Goal: Task Accomplishment & Management: Use online tool/utility

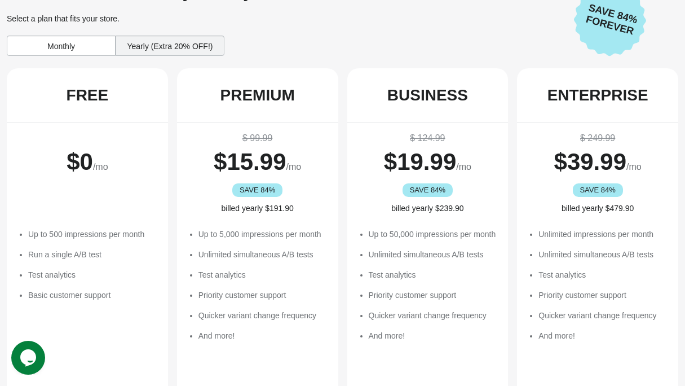
scroll to position [265, 0]
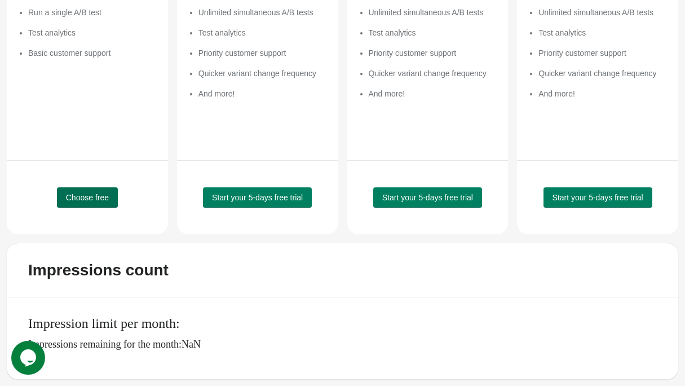
click at [91, 197] on span "Choose free" at bounding box center [87, 197] width 43 height 9
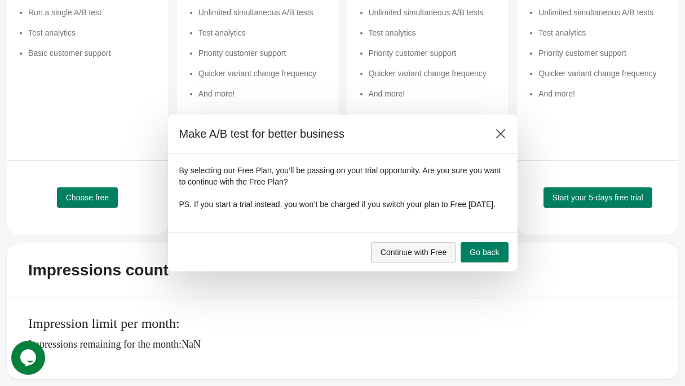
click at [409, 256] on span "Continue with Free" at bounding box center [414, 251] width 67 height 9
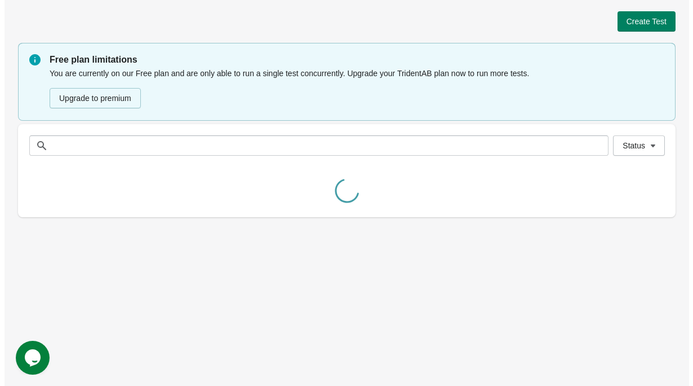
scroll to position [0, 0]
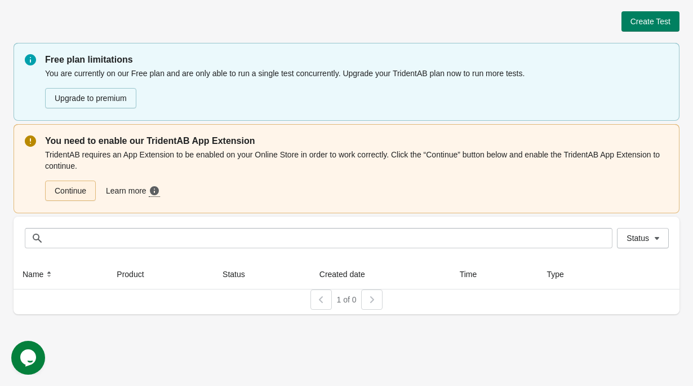
click at [67, 188] on link "Continue" at bounding box center [70, 190] width 51 height 20
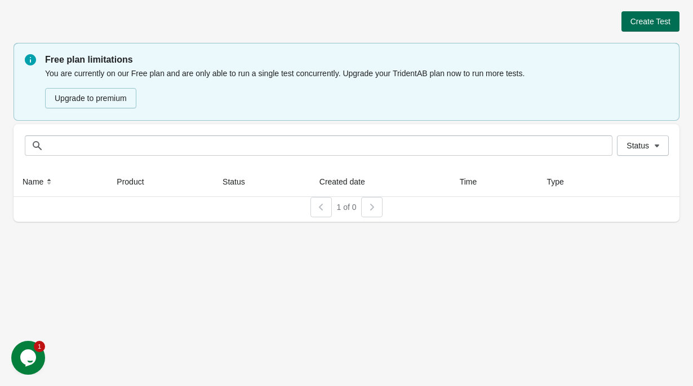
click at [637, 19] on span "Create Test" at bounding box center [651, 21] width 40 height 9
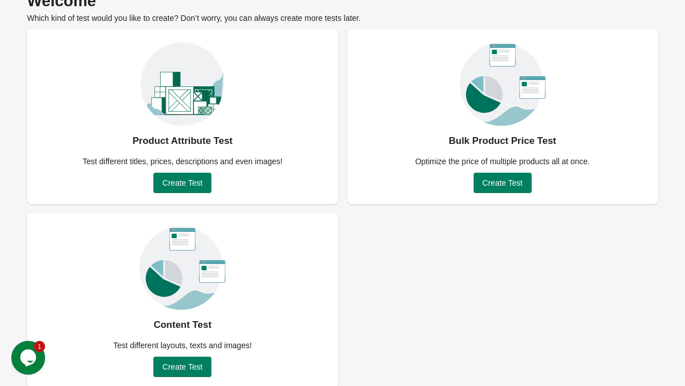
scroll to position [69, 0]
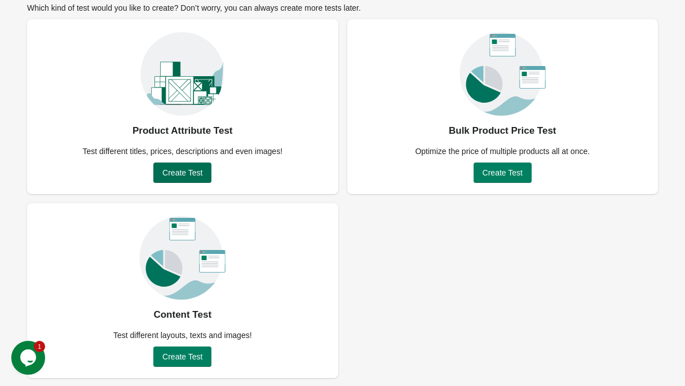
click at [179, 173] on span "Create Test" at bounding box center [182, 172] width 40 height 9
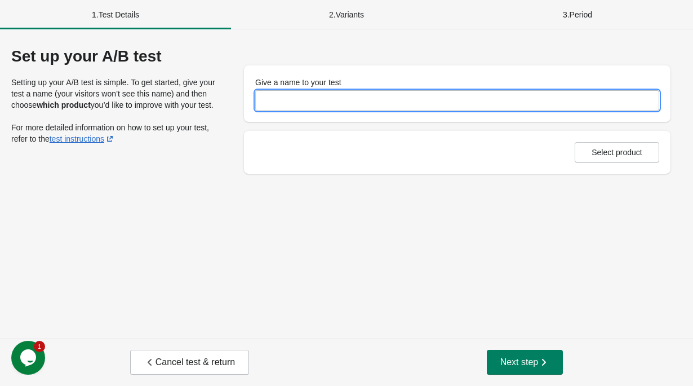
click at [267, 105] on input "Give a name to your test" at bounding box center [457, 100] width 404 height 20
type input "**********"
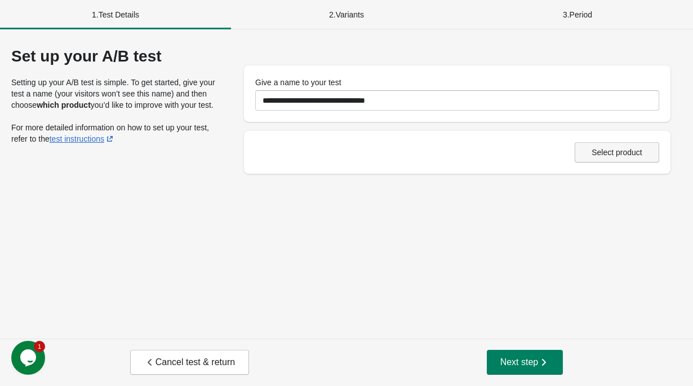
click at [611, 158] on button "Select product" at bounding box center [617, 152] width 85 height 20
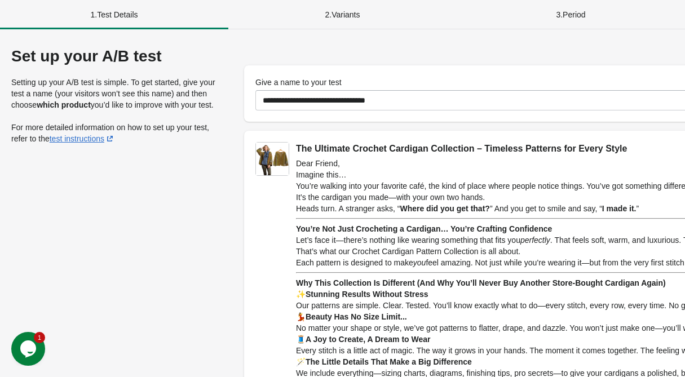
click at [426, 21] on div "2 . Variants" at bounding box center [342, 14] width 228 height 29
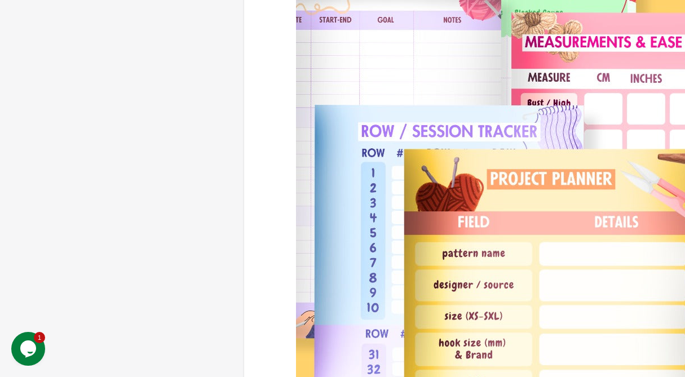
scroll to position [6387, 0]
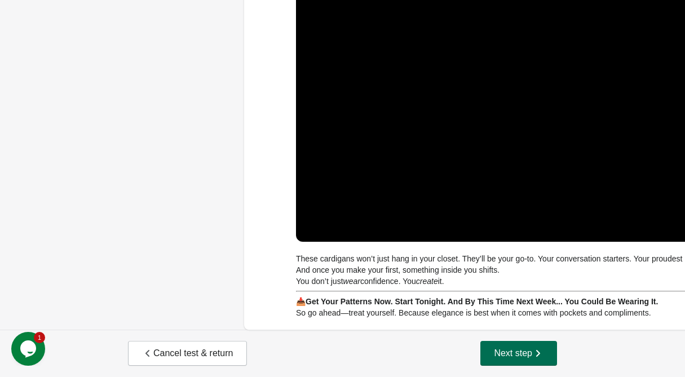
click at [516, 353] on span "Next step" at bounding box center [519, 353] width 50 height 11
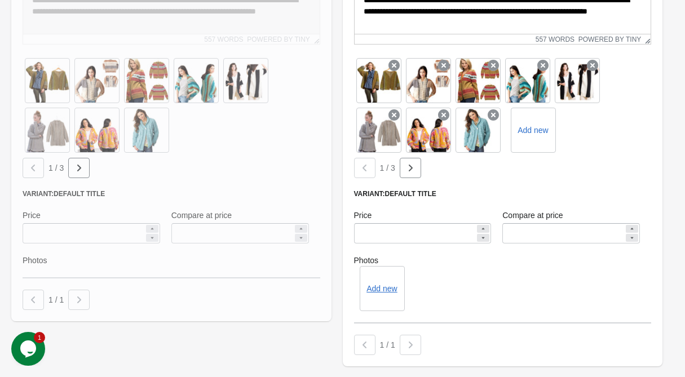
scroll to position [6715, 0]
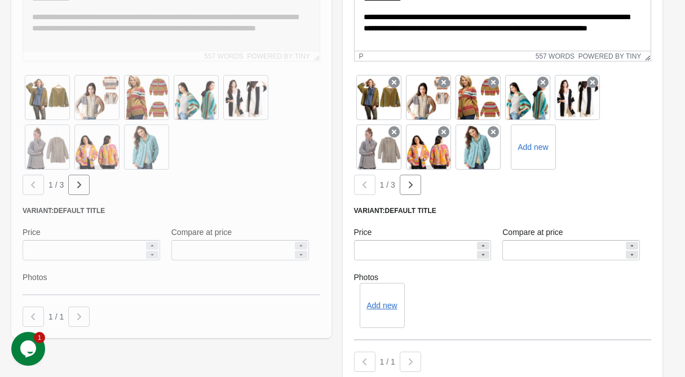
drag, startPoint x: 362, startPoint y: -22, endPoint x: 413, endPoint y: -19, distance: 51.4
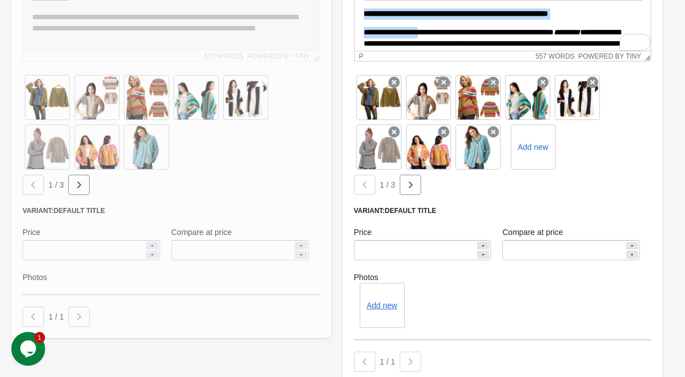
scroll to position [0, 0]
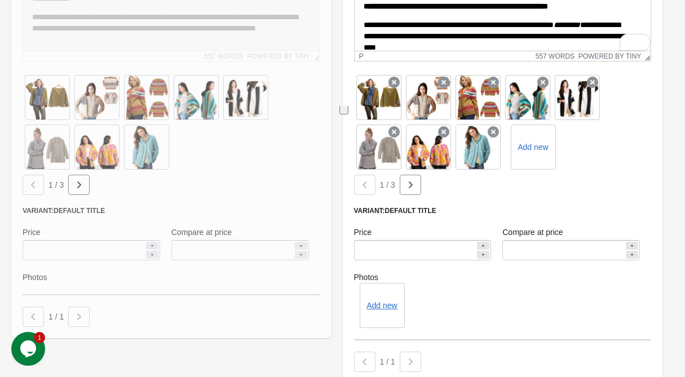
drag, startPoint x: 363, startPoint y: -25, endPoint x: 546, endPoint y: -19, distance: 183.3
paste body "To enrich screen reader interactions, please activate Accessibility in Grammarl…"
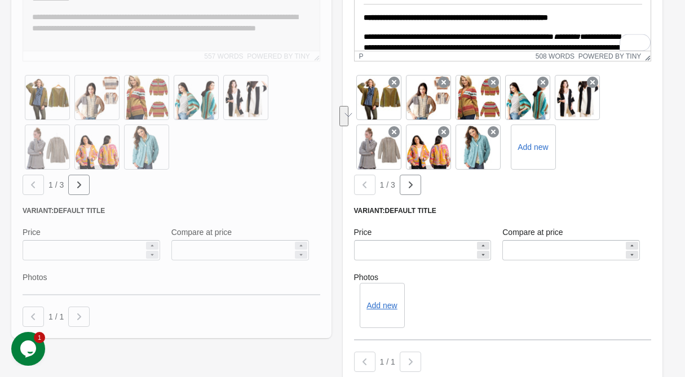
drag, startPoint x: 511, startPoint y: -8, endPoint x: 355, endPoint y: -19, distance: 156.5
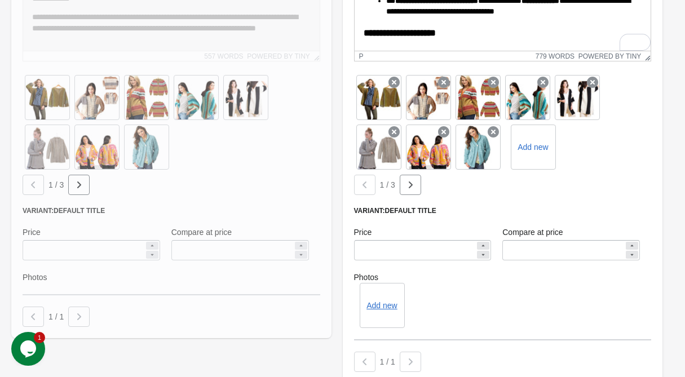
scroll to position [293, 0]
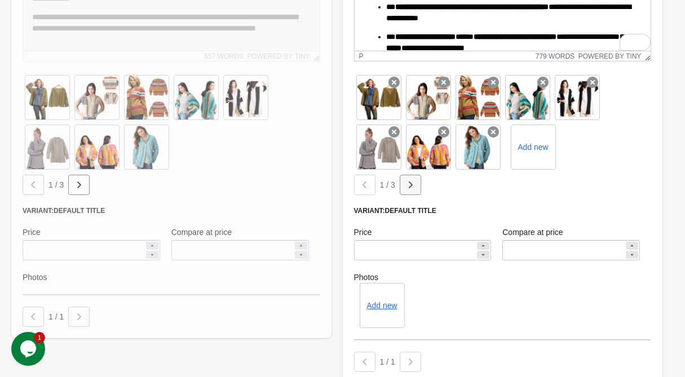
click at [85, 191] on icon "button" at bounding box center [78, 184] width 11 height 11
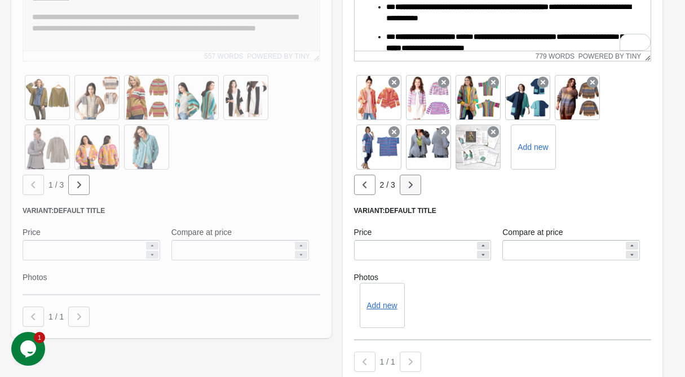
click at [85, 191] on icon "button" at bounding box center [78, 184] width 11 height 11
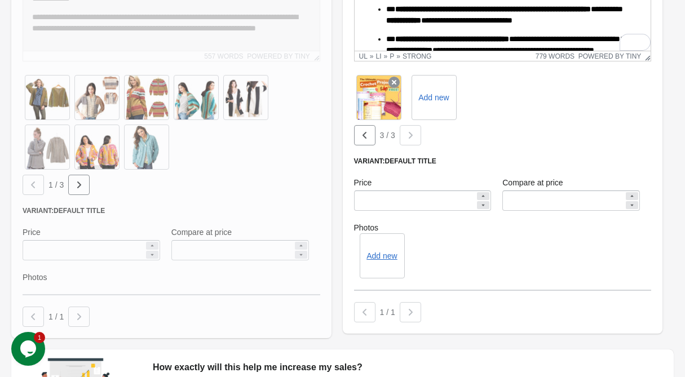
click at [559, 8] on strong "**********" at bounding box center [493, 9] width 196 height 8
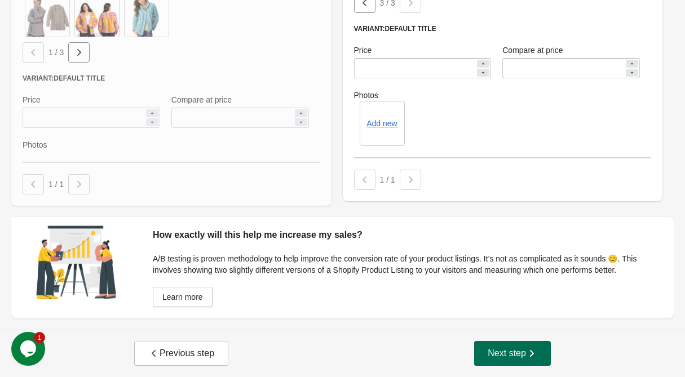
click at [540, 356] on button "Next step" at bounding box center [512, 353] width 77 height 25
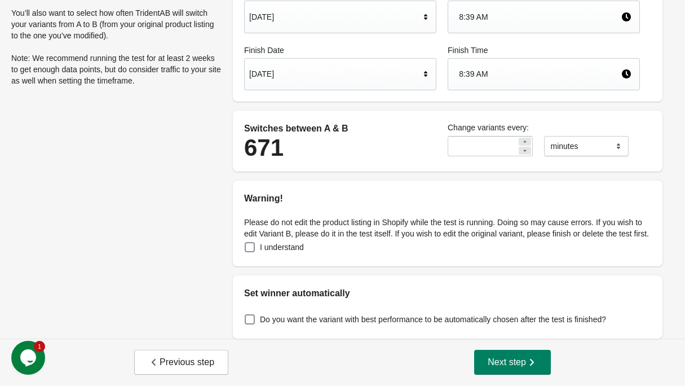
click at [521, 147] on icon at bounding box center [524, 150] width 7 height 7
click at [523, 147] on icon at bounding box center [524, 150] width 7 height 7
drag, startPoint x: 479, startPoint y: 136, endPoint x: 452, endPoint y: 132, distance: 27.9
click at [452, 136] on input "**" at bounding box center [482, 146] width 69 height 20
click at [249, 245] on div "Please do not edit the product listing in Shopify while the test is running. Do…" at bounding box center [448, 235] width 430 height 61
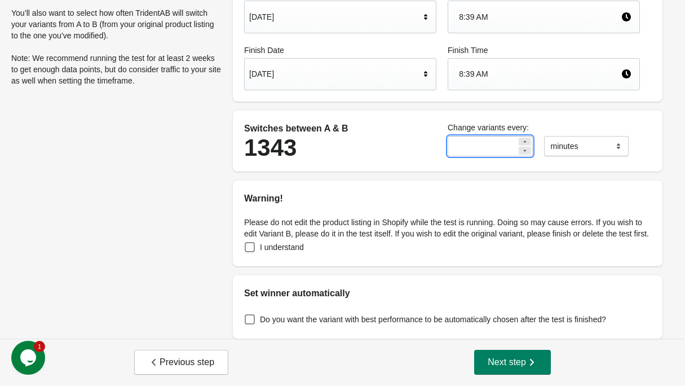
click at [480, 140] on input "**" at bounding box center [482, 146] width 69 height 20
drag, startPoint x: 474, startPoint y: 139, endPoint x: 428, endPoint y: 134, distance: 46.5
click at [428, 134] on div "Switches between A & B 1343 Change variants every: ** ******* ***** **** minutes" at bounding box center [441, 141] width 407 height 50
type input "**"
click at [358, 192] on h2 "Warning!" at bounding box center [447, 199] width 407 height 14
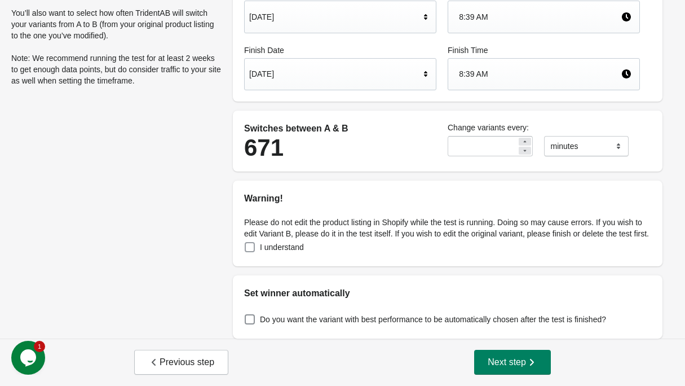
click at [249, 249] on span at bounding box center [250, 247] width 10 height 10
click at [505, 361] on span "Next step" at bounding box center [513, 361] width 50 height 11
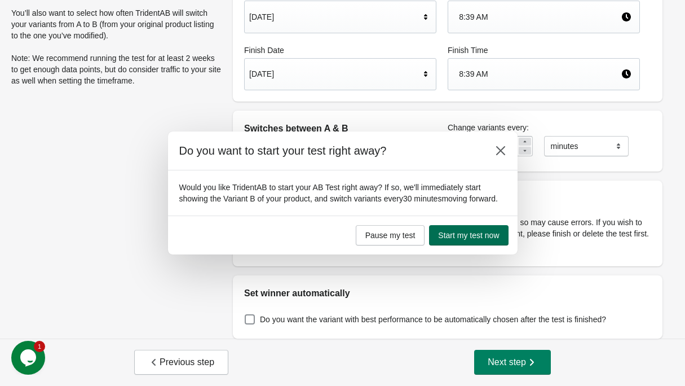
click at [467, 236] on span "Start my test now" at bounding box center [468, 235] width 61 height 9
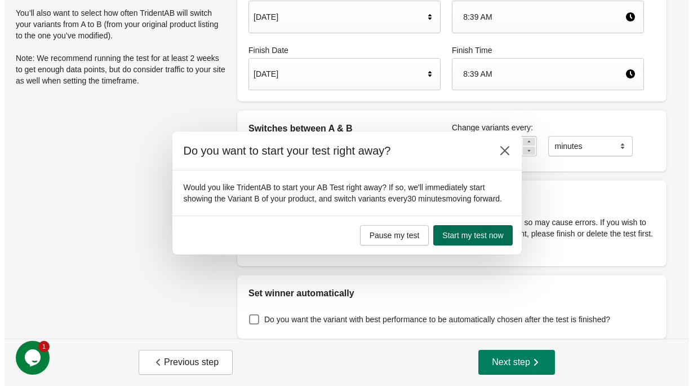
scroll to position [0, 0]
